Goal: Task Accomplishment & Management: Use online tool/utility

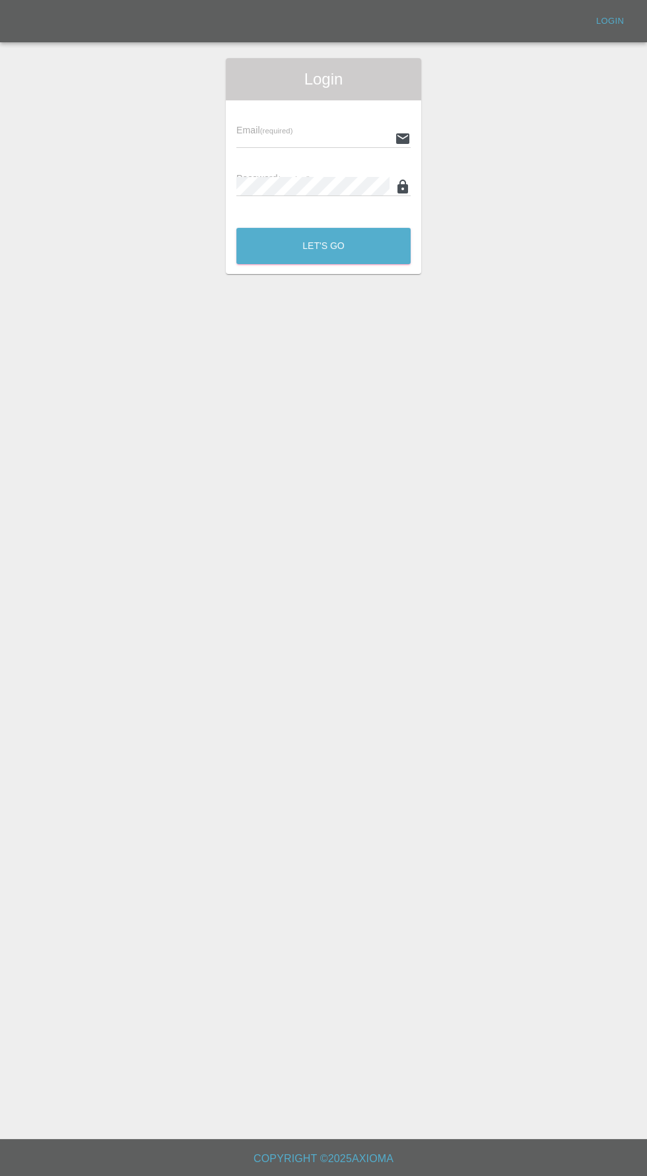
click at [306, 106] on div "Email (required) Password (required)" at bounding box center [323, 158] width 195 height 117
click at [247, 139] on input "text" at bounding box center [312, 138] width 153 height 19
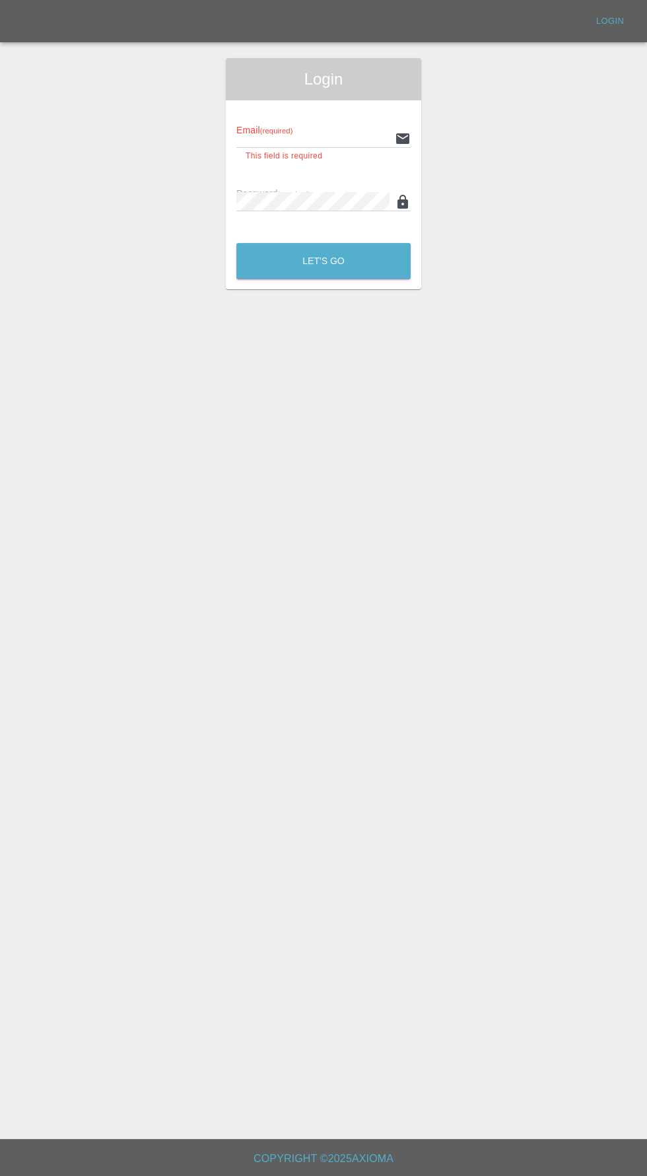
type input "[EMAIL_ADDRESS][DOMAIN_NAME]"
click at [236, 243] on button "Let's Go" at bounding box center [323, 261] width 174 height 36
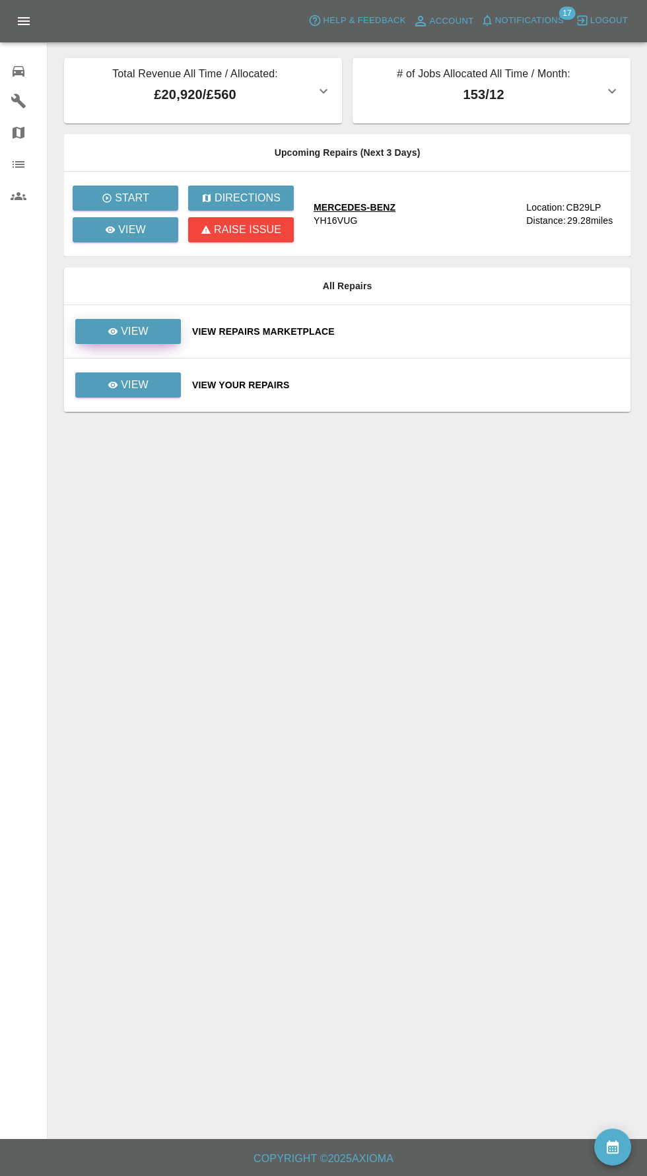
click at [120, 335] on div "View" at bounding box center [128, 331] width 41 height 16
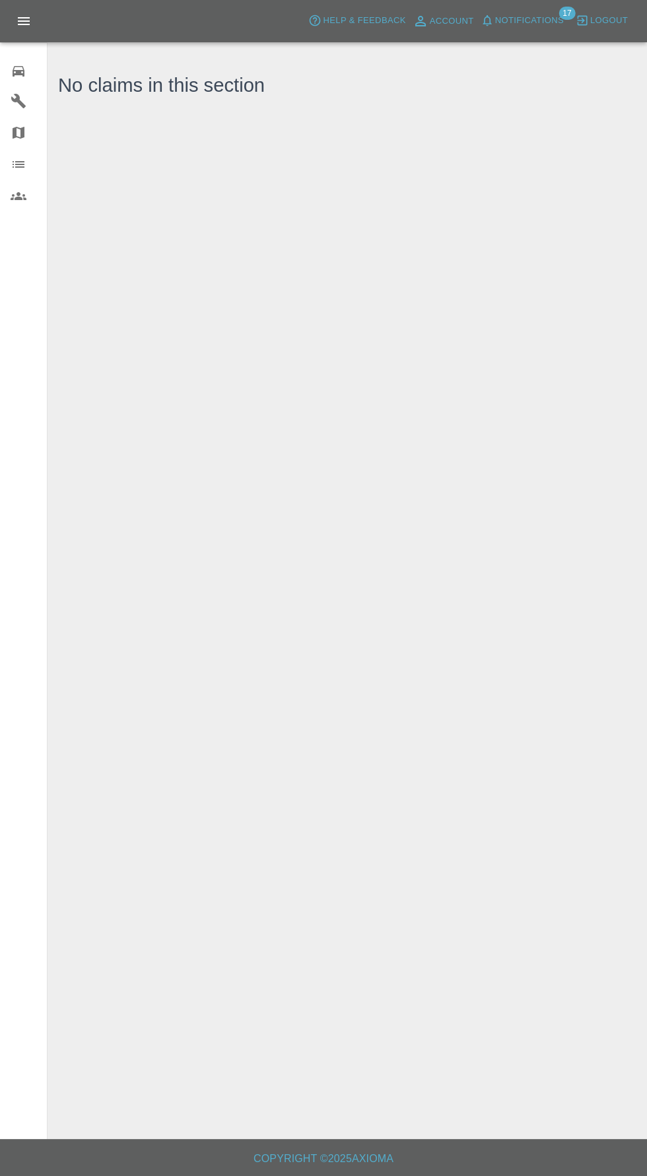
click at [22, 63] on icon at bounding box center [19, 71] width 16 height 16
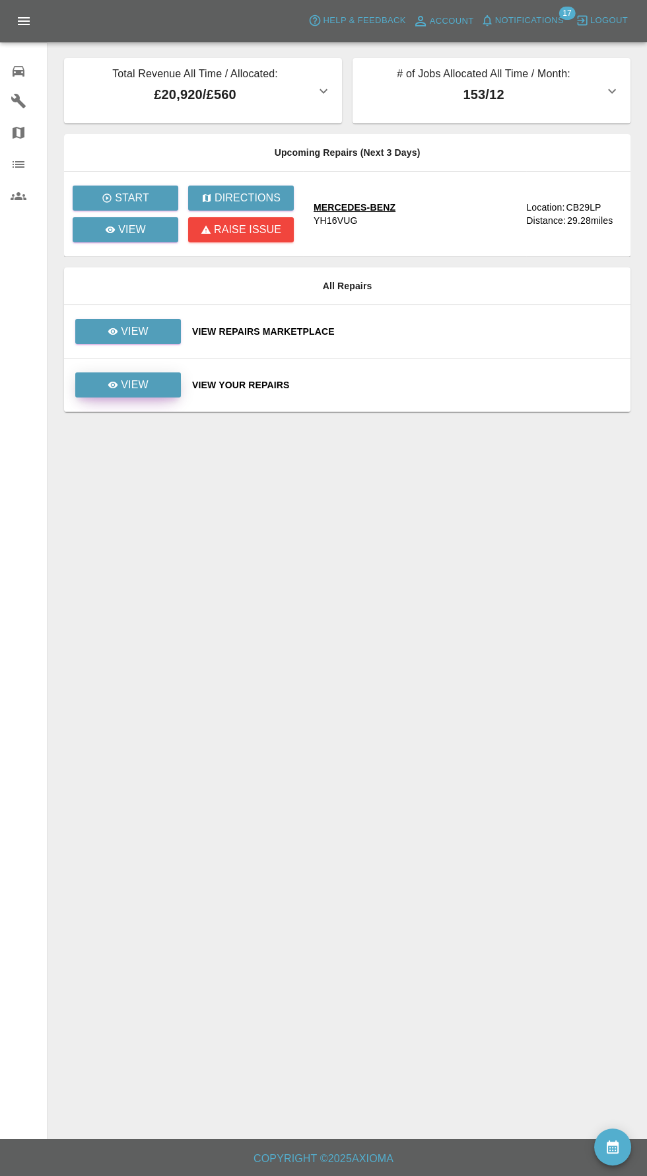
click at [113, 387] on icon at bounding box center [113, 385] width 11 height 11
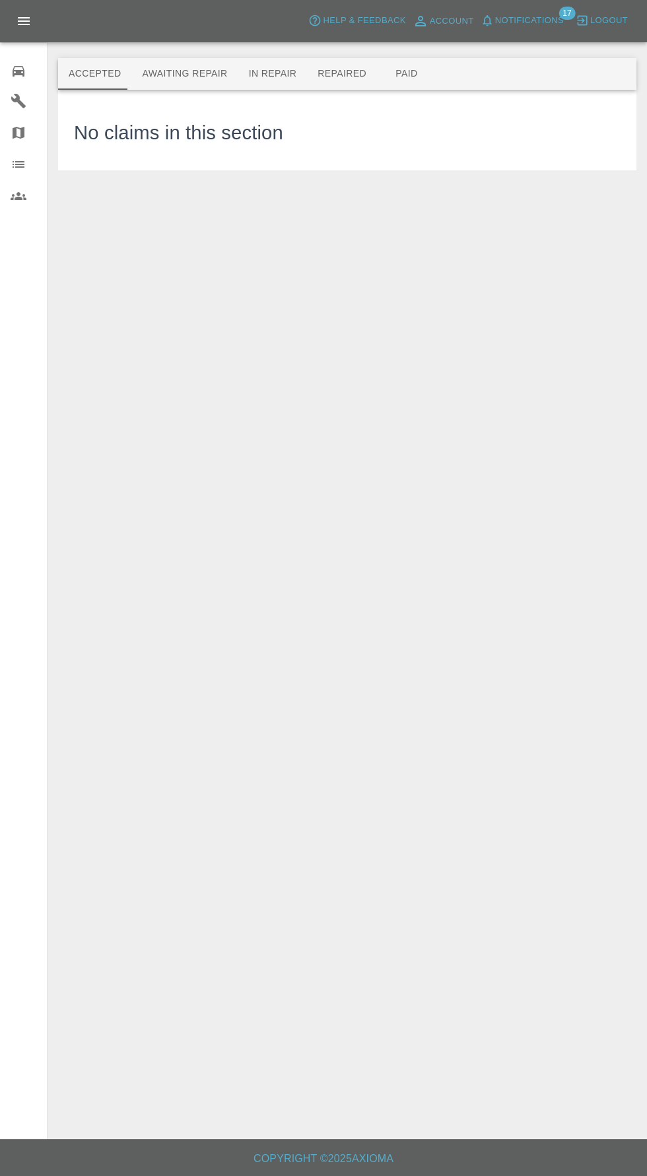
click at [164, 75] on button "Awaiting Repair" at bounding box center [184, 74] width 106 height 32
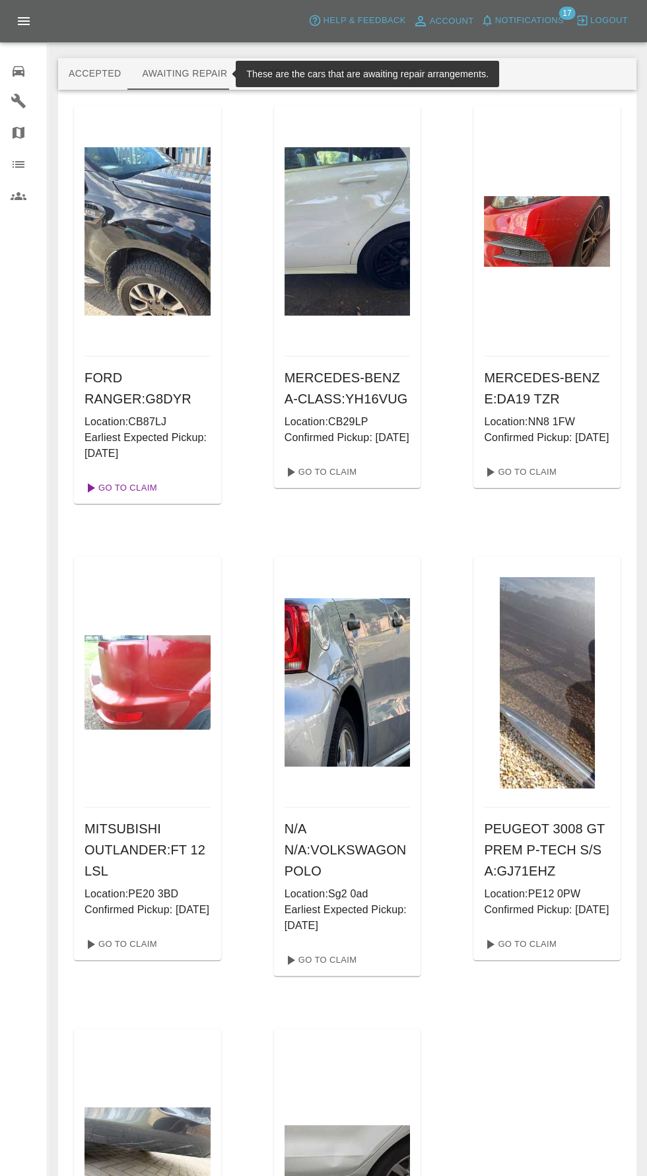
click at [114, 492] on link "Go To Claim" at bounding box center [119, 487] width 81 height 21
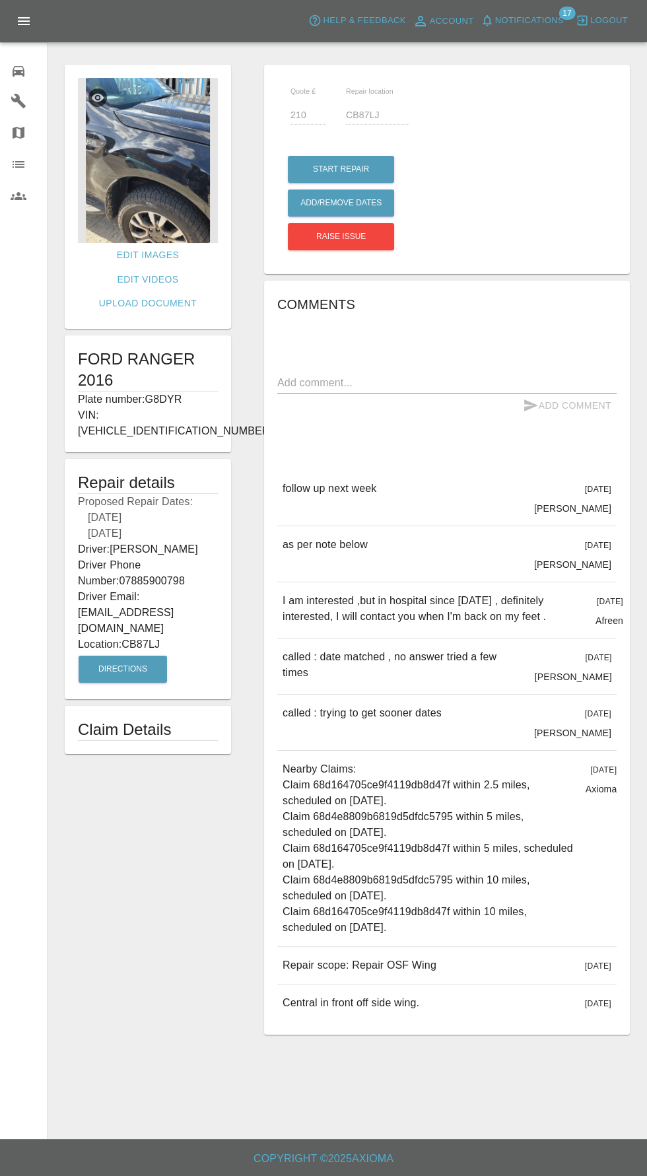
click at [138, 180] on img at bounding box center [148, 160] width 140 height 165
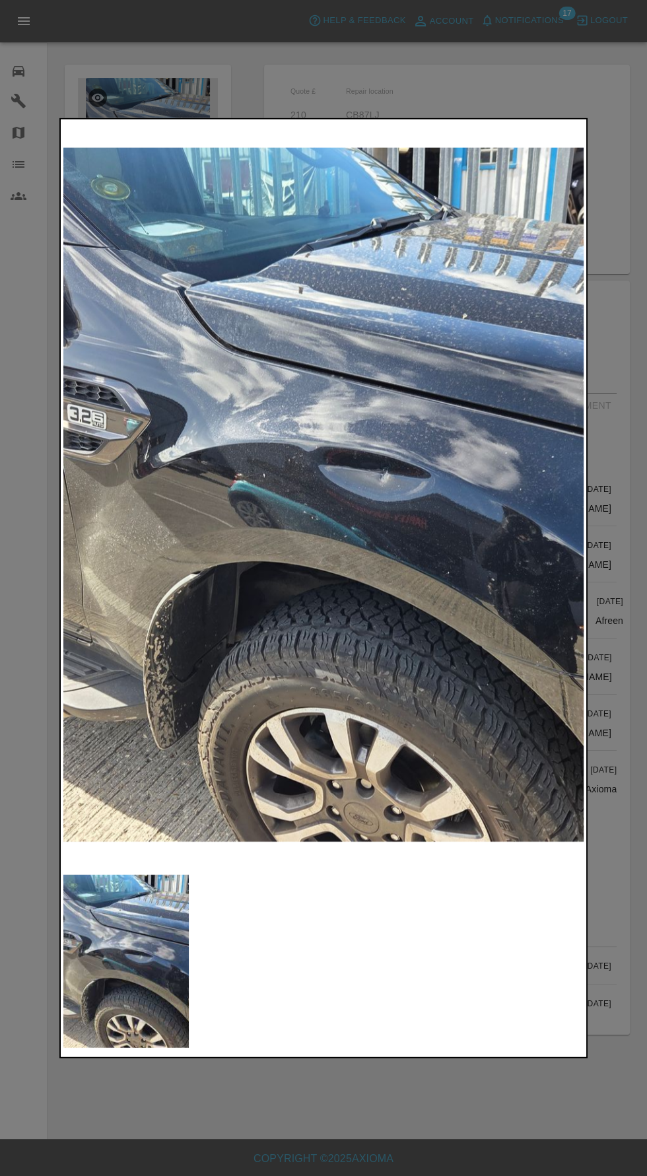
click at [437, 1132] on div at bounding box center [323, 588] width 647 height 1176
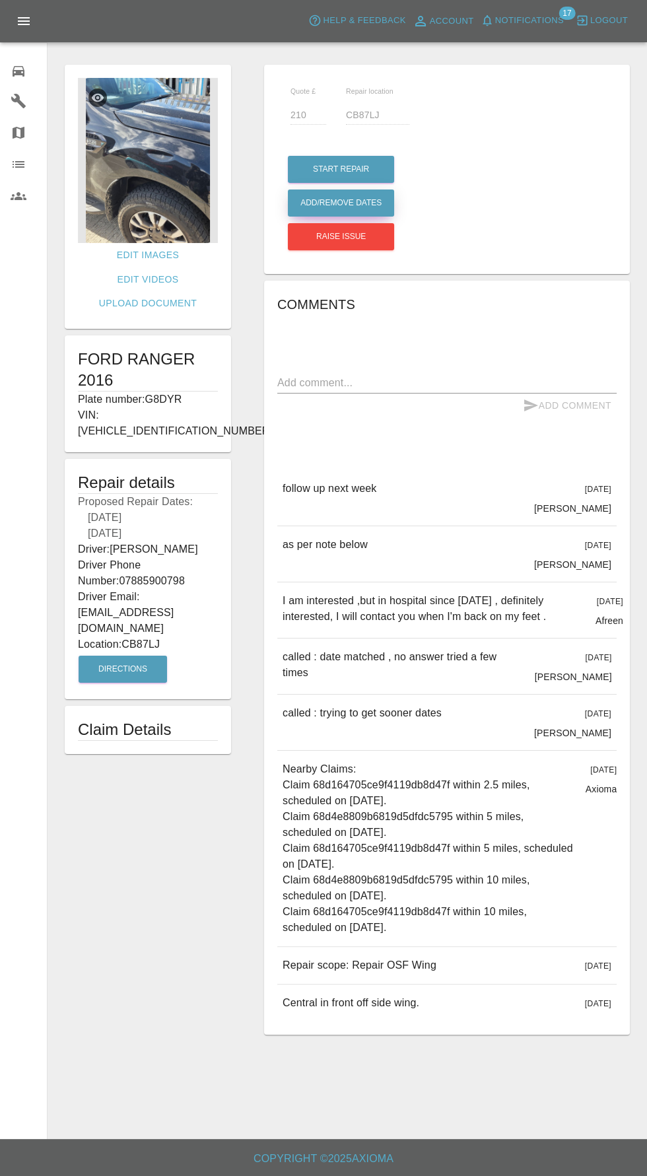
click at [324, 201] on button "Add/Remove Dates" at bounding box center [341, 202] width 106 height 27
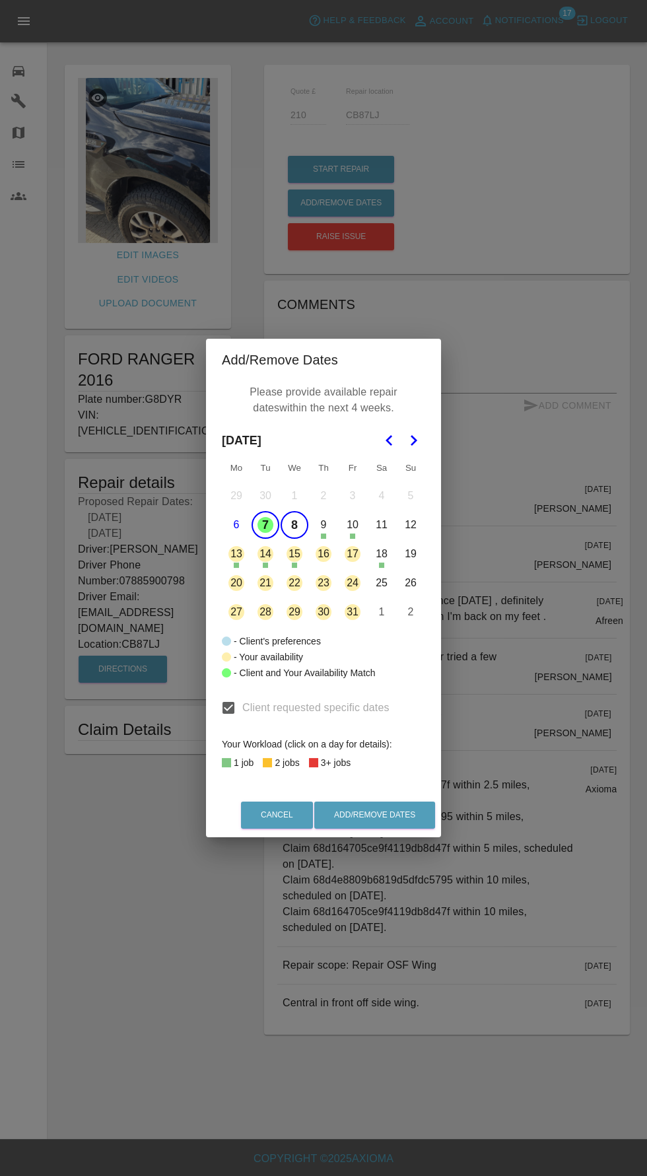
click at [294, 525] on button "8" at bounding box center [295, 525] width 28 height 28
click at [403, 822] on button "Add/Remove Dates" at bounding box center [374, 814] width 121 height 27
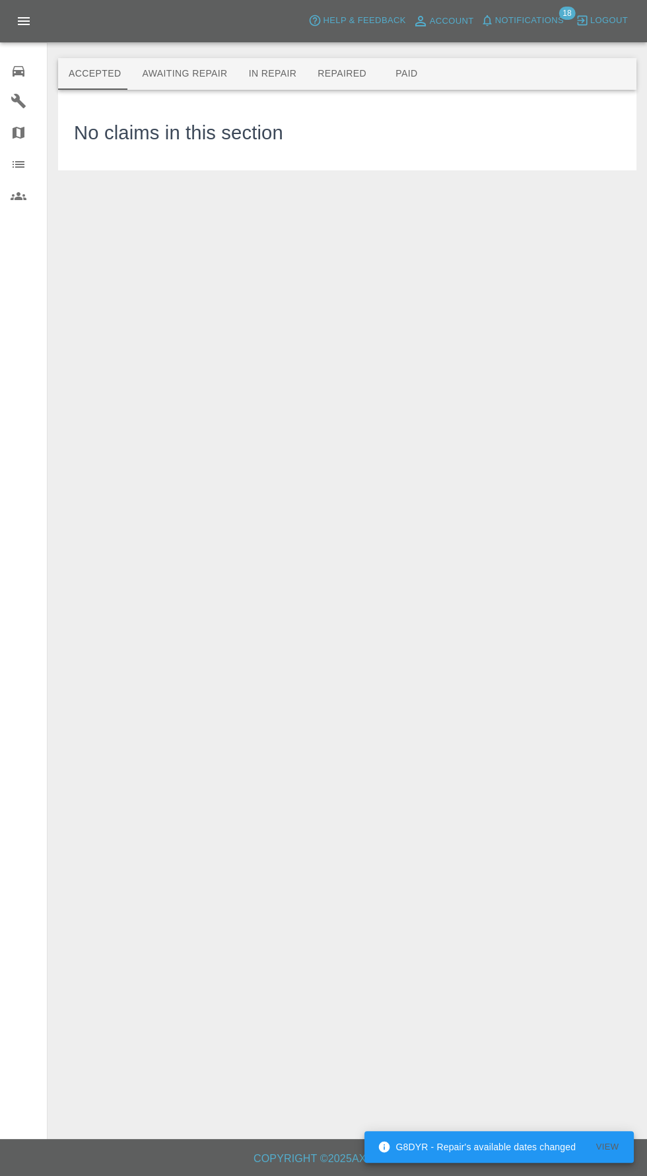
click at [154, 74] on button "Awaiting Repair" at bounding box center [184, 74] width 106 height 32
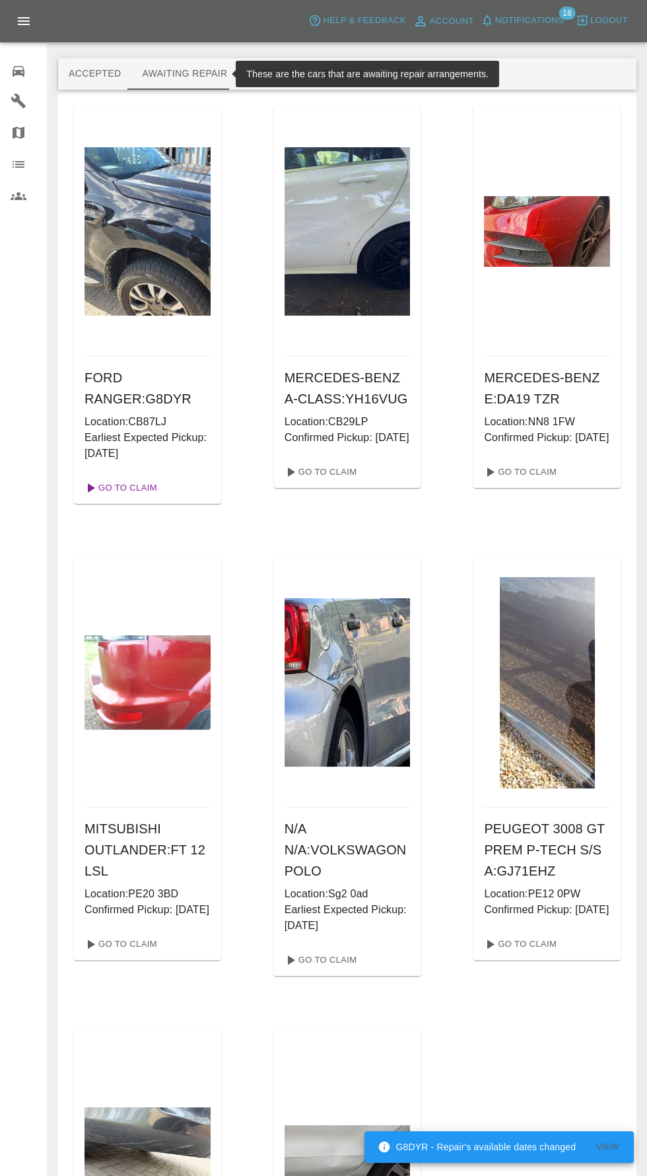
click at [108, 490] on link "Go To Claim" at bounding box center [119, 487] width 81 height 21
